Goal: Transaction & Acquisition: Book appointment/travel/reservation

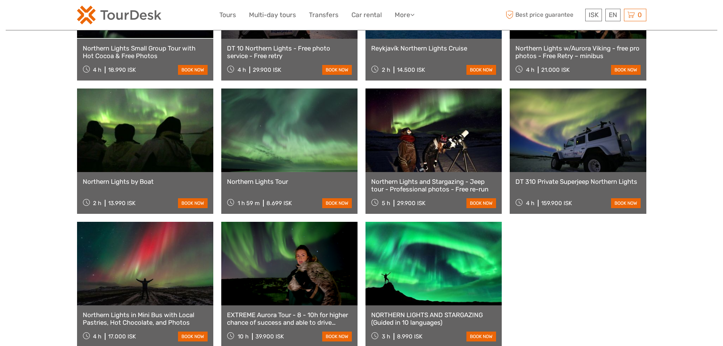
scroll to position [379, 0]
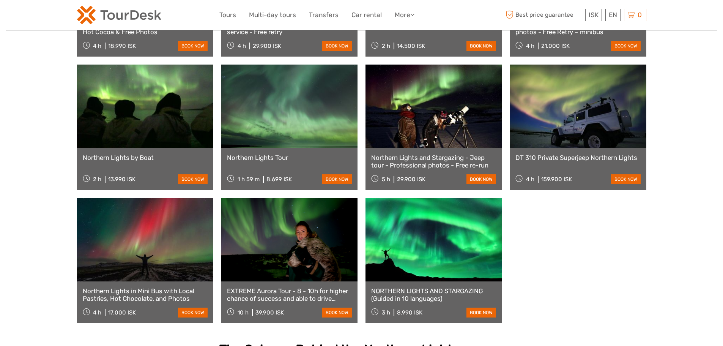
click at [622, 239] on div "BEST SELLER Northern Lights Small Group Tour with Hot Cocoa & Free Photos 4 h 1…" at bounding box center [361, 126] width 569 height 391
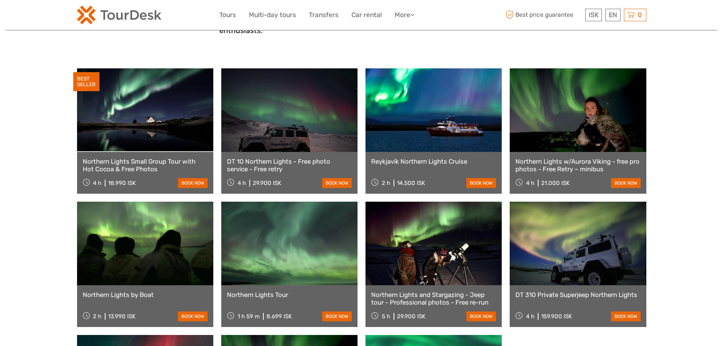
scroll to position [303, 0]
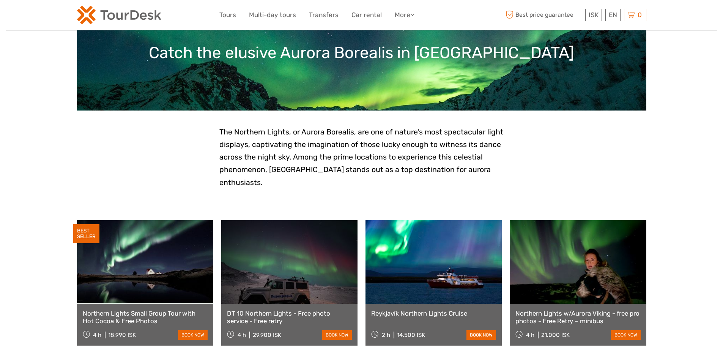
scroll to position [76, 0]
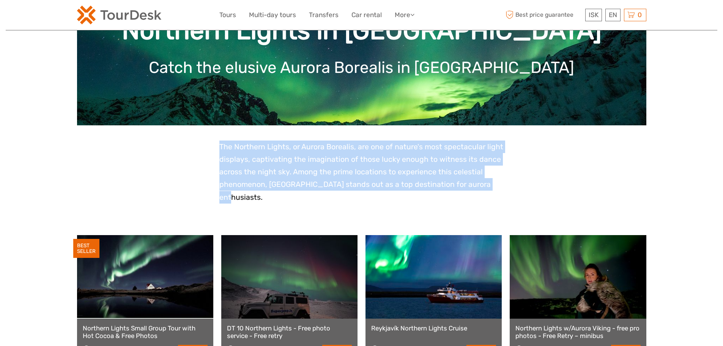
drag, startPoint x: 501, startPoint y: 179, endPoint x: 207, endPoint y: 151, distance: 295.7
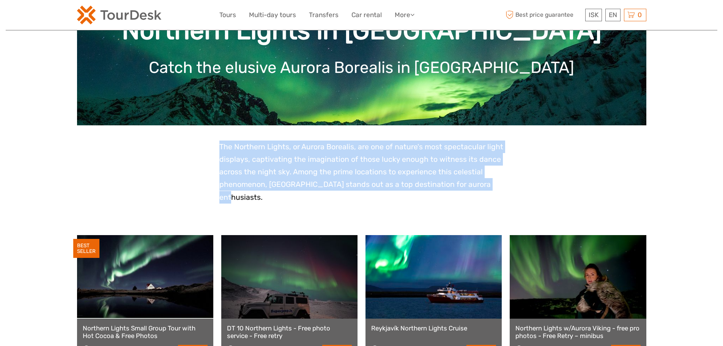
drag, startPoint x: 215, startPoint y: 142, endPoint x: 510, endPoint y: 179, distance: 297.4
drag, startPoint x: 507, startPoint y: 186, endPoint x: 212, endPoint y: 137, distance: 299.3
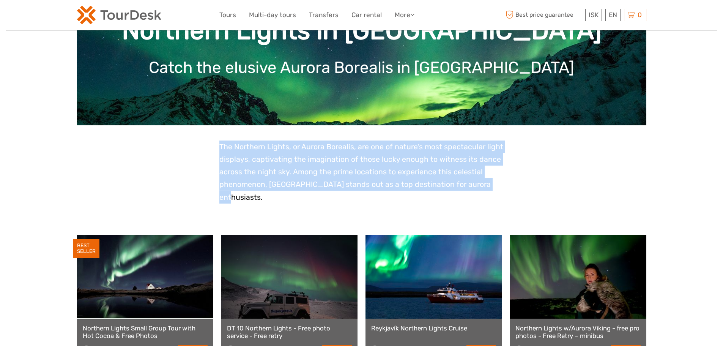
drag, startPoint x: 217, startPoint y: 141, endPoint x: 503, endPoint y: 186, distance: 288.7
click at [503, 186] on p "The Northern Lights, or Aurora Borealis, are one of nature's most spectacular l…" at bounding box center [361, 171] width 284 height 63
drag, startPoint x: 500, startPoint y: 185, endPoint x: 218, endPoint y: 141, distance: 284.6
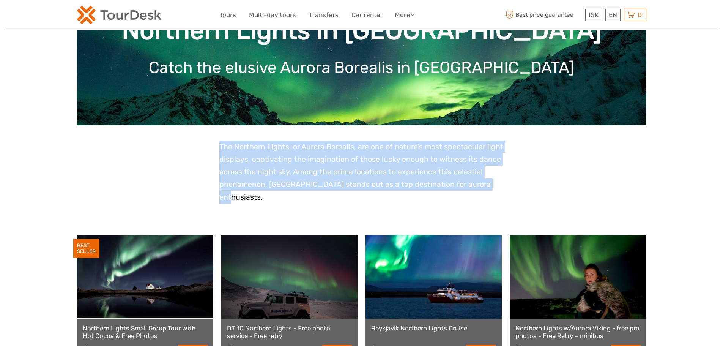
drag, startPoint x: 218, startPoint y: 144, endPoint x: 522, endPoint y: 181, distance: 306.1
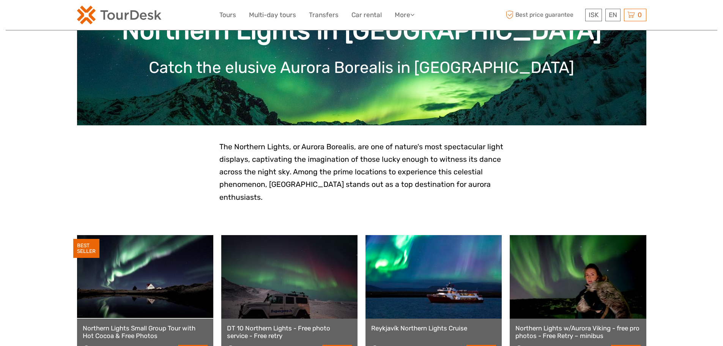
click at [486, 184] on p "The Northern Lights, or Aurora Borealis, are one of nature's most spectacular l…" at bounding box center [361, 171] width 284 height 63
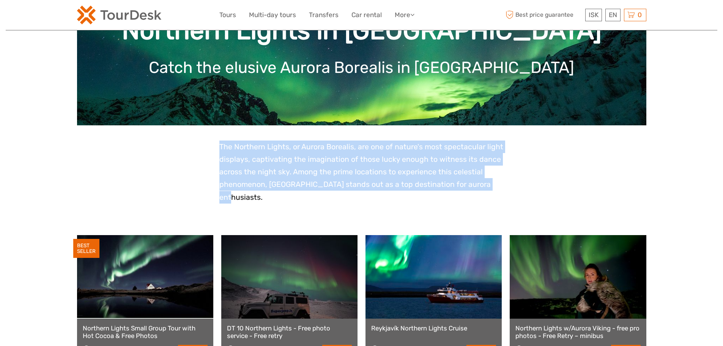
drag, startPoint x: 495, startPoint y: 186, endPoint x: 214, endPoint y: 145, distance: 284.0
drag, startPoint x: 217, startPoint y: 145, endPoint x: 486, endPoint y: 184, distance: 271.3
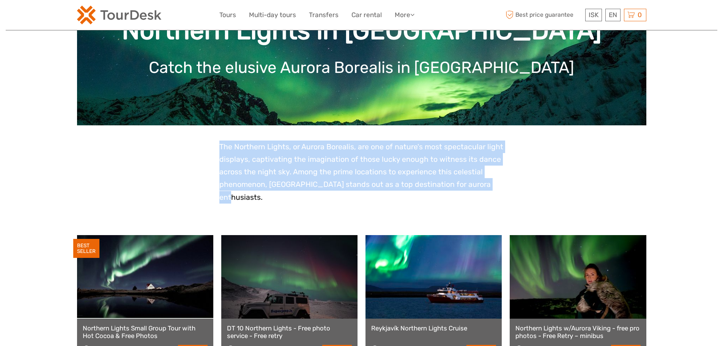
click at [486, 184] on p "The Northern Lights, or Aurora Borealis, are one of nature's most spectacular l…" at bounding box center [361, 171] width 284 height 63
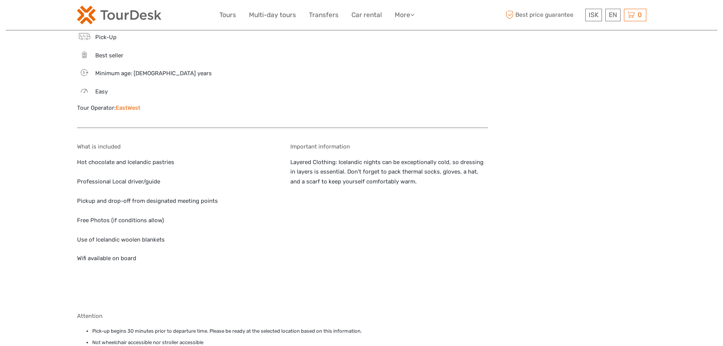
scroll to position [797, 0]
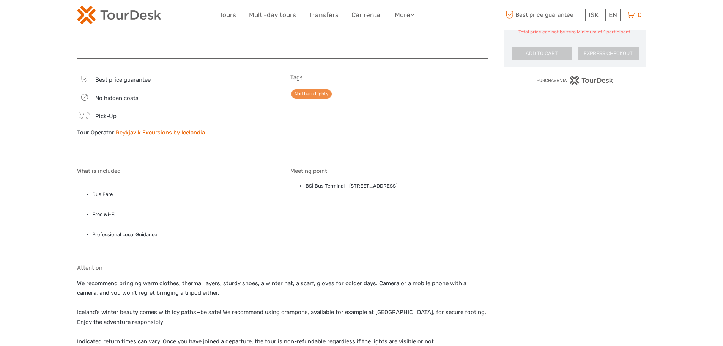
scroll to position [379, 0]
